Goal: Task Accomplishment & Management: Manage account settings

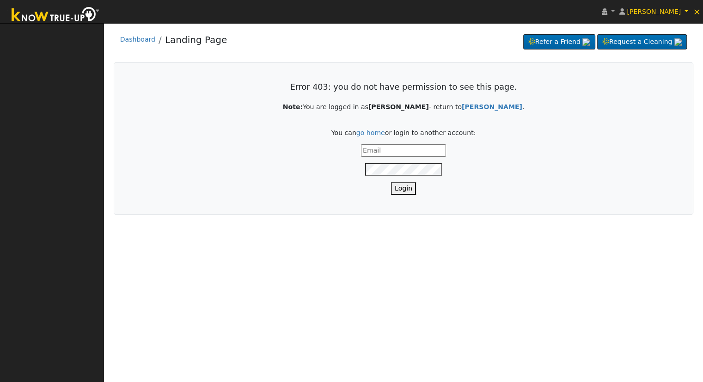
click at [388, 143] on div "Error 403: you do not have permission to see this page. Note: You are logged in…" at bounding box center [404, 138] width 540 height 112
click at [384, 152] on input "text" at bounding box center [403, 150] width 85 height 12
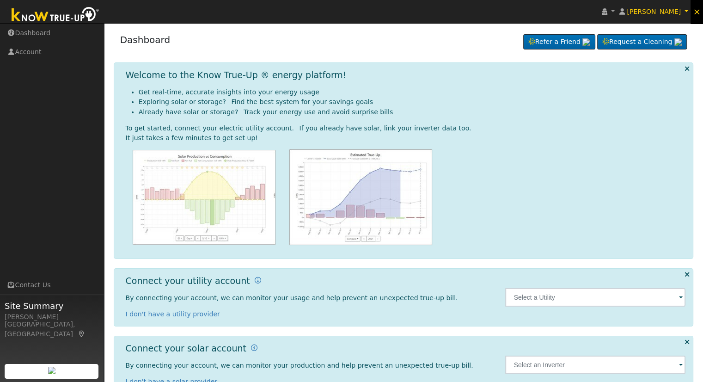
click at [700, 14] on link "×" at bounding box center [696, 11] width 12 height 25
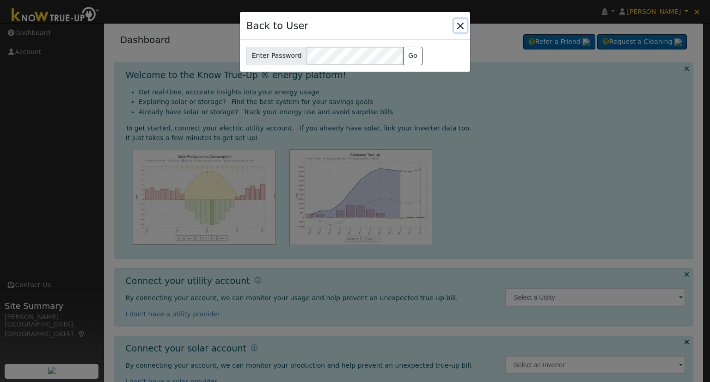
click at [463, 19] on button "Close" at bounding box center [460, 25] width 13 height 13
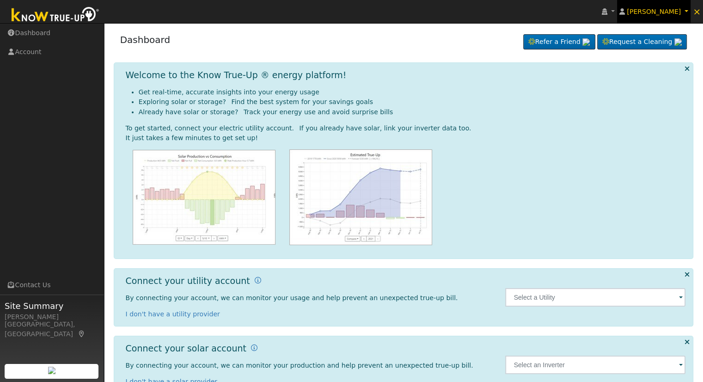
click at [663, 16] on link "[PERSON_NAME]" at bounding box center [654, 11] width 74 height 23
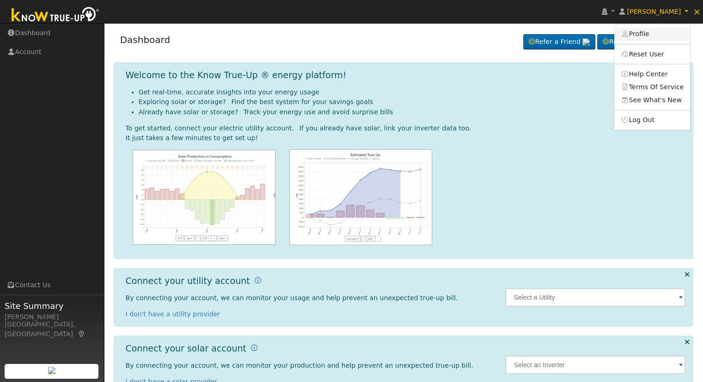
click at [665, 32] on link "Profile" at bounding box center [652, 34] width 76 height 13
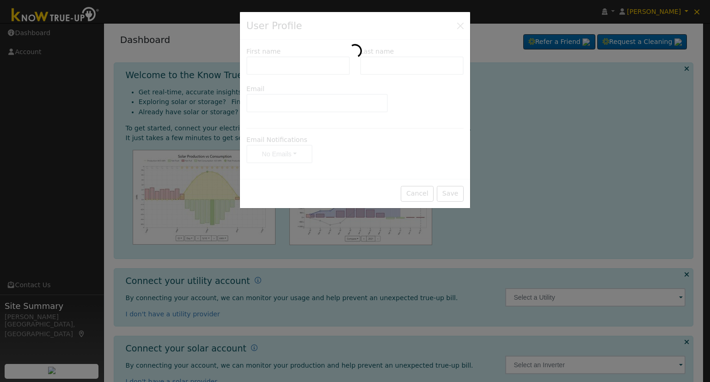
type input "Tola"
type input "Edwards"
type input "tolaedwards@gmail.com"
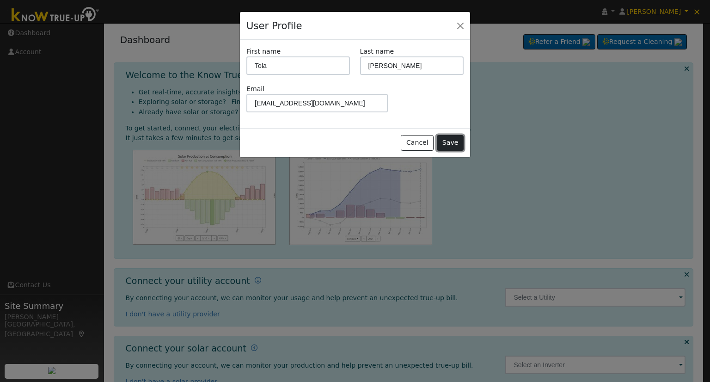
click at [459, 139] on button "Save" at bounding box center [450, 143] width 27 height 16
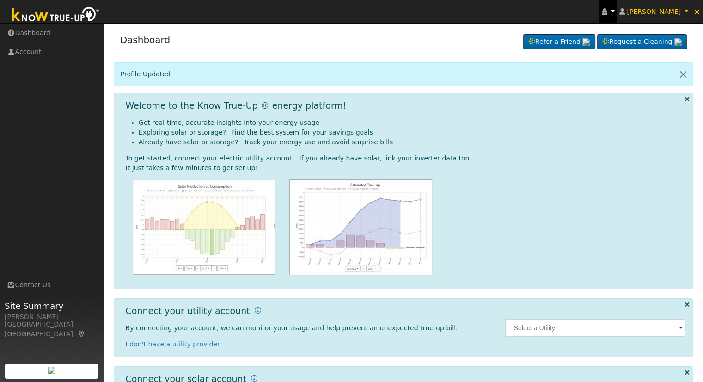
click at [617, 10] on link at bounding box center [608, 11] width 18 height 23
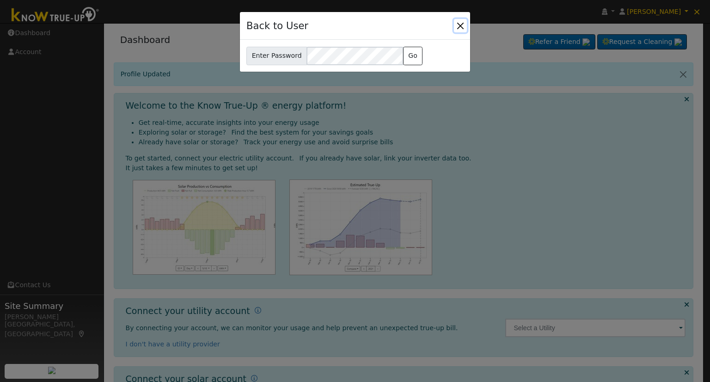
click at [466, 20] on button "Close" at bounding box center [460, 25] width 13 height 13
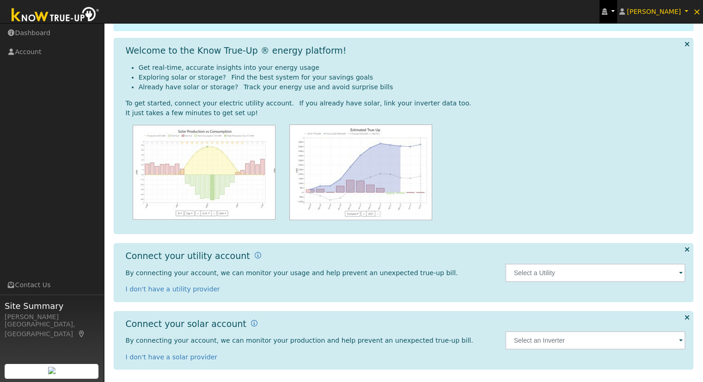
scroll to position [55, 0]
click at [565, 271] on input "text" at bounding box center [595, 272] width 180 height 18
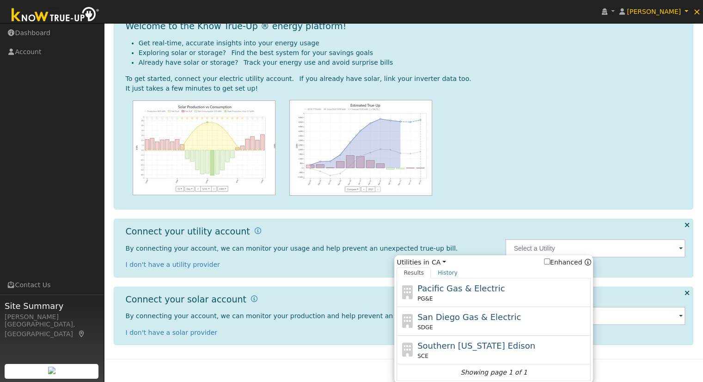
click at [512, 147] on div at bounding box center [406, 148] width 560 height 96
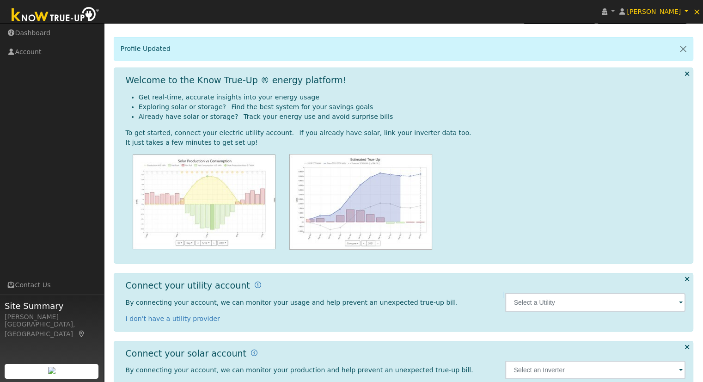
scroll to position [0, 0]
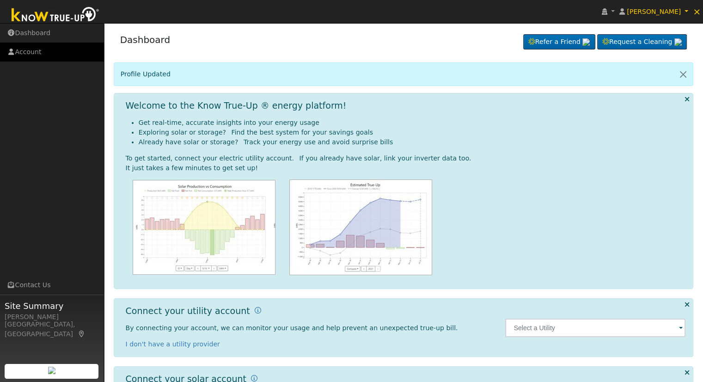
click at [74, 44] on link "Account" at bounding box center [52, 52] width 104 height 19
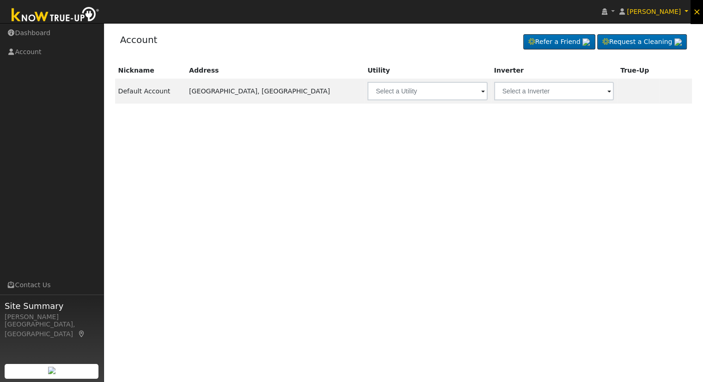
click at [698, 14] on span "×" at bounding box center [697, 11] width 8 height 11
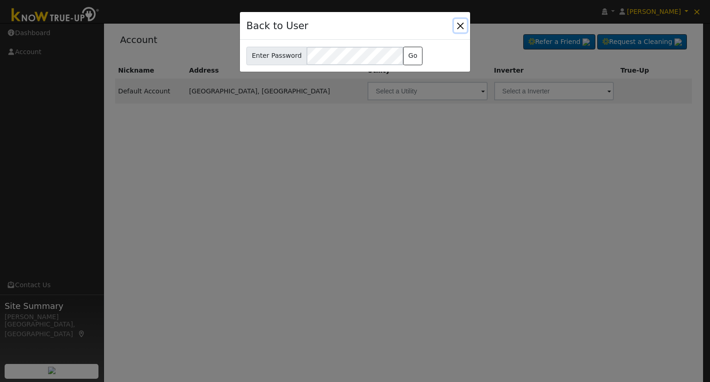
click at [462, 24] on button "Close" at bounding box center [460, 25] width 13 height 13
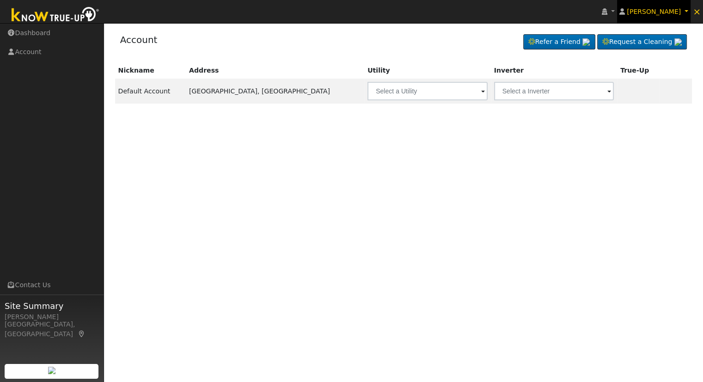
click at [674, 13] on span "[PERSON_NAME]" at bounding box center [653, 11] width 54 height 7
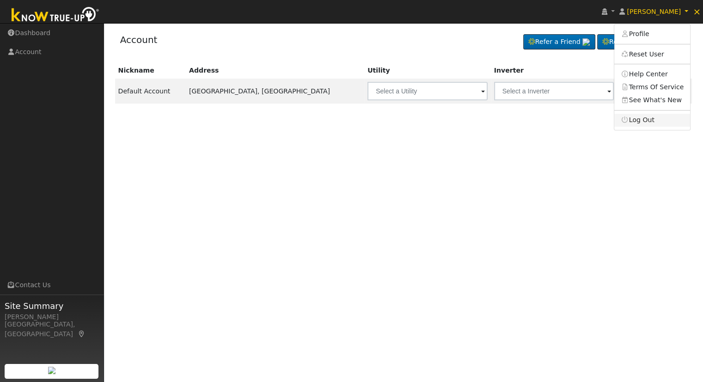
click at [652, 114] on link "Log Out" at bounding box center [652, 120] width 76 height 13
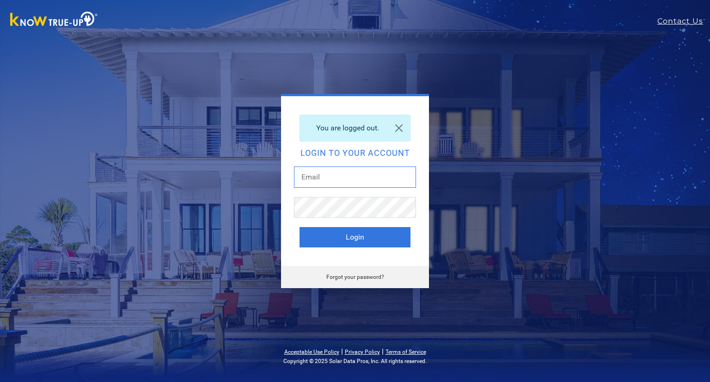
click at [406, 172] on input "text" at bounding box center [355, 176] width 122 height 21
type input "[PERSON_NAME][EMAIL_ADDRESS][DOMAIN_NAME]"
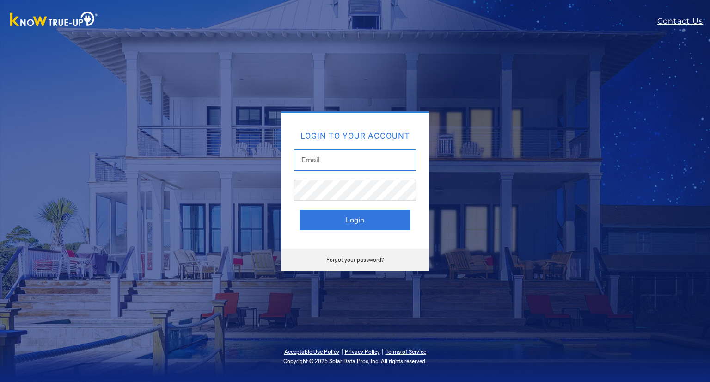
click at [355, 157] on input "text" at bounding box center [355, 159] width 122 height 21
type input "[PERSON_NAME][EMAIL_ADDRESS][DOMAIN_NAME]"
